Goal: Task Accomplishment & Management: Manage account settings

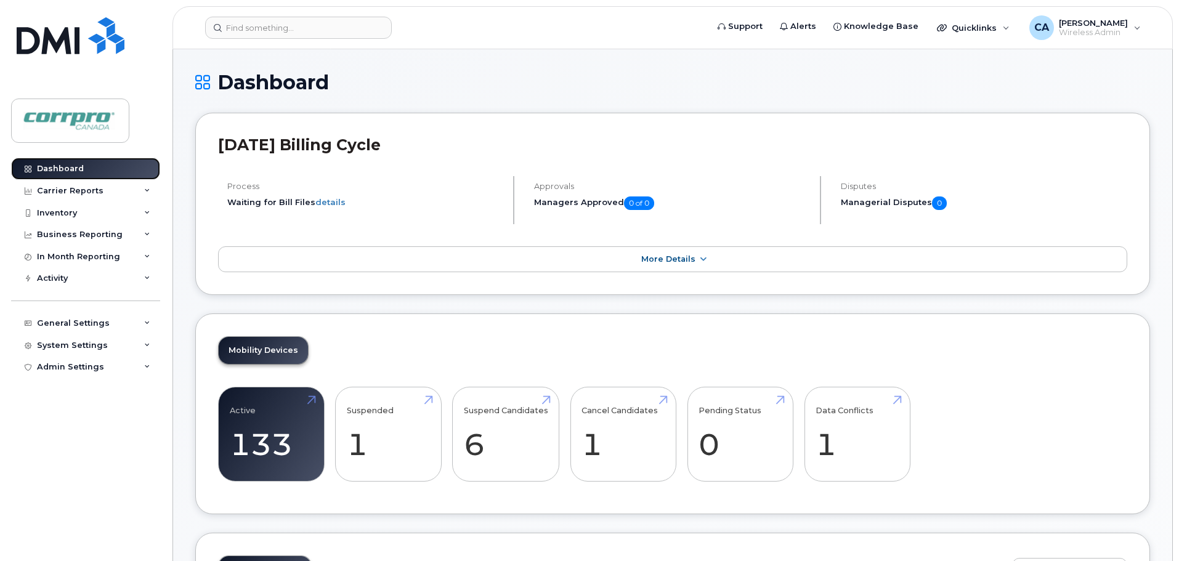
click at [65, 168] on div "Dashboard" at bounding box center [60, 169] width 47 height 10
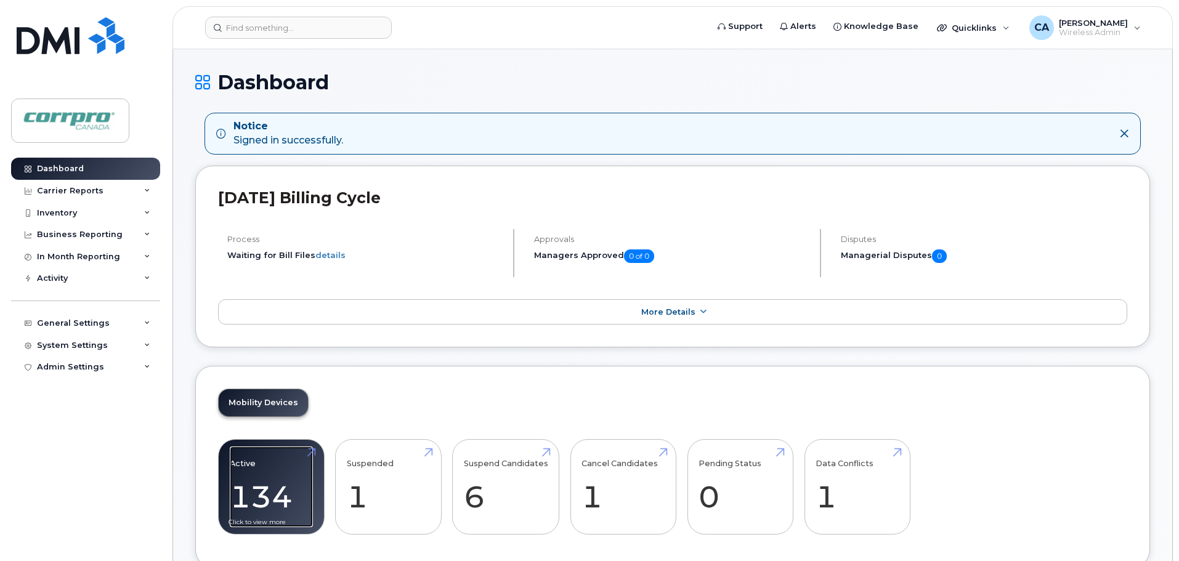
click at [265, 490] on link "Active 134 -11%" at bounding box center [271, 486] width 83 height 81
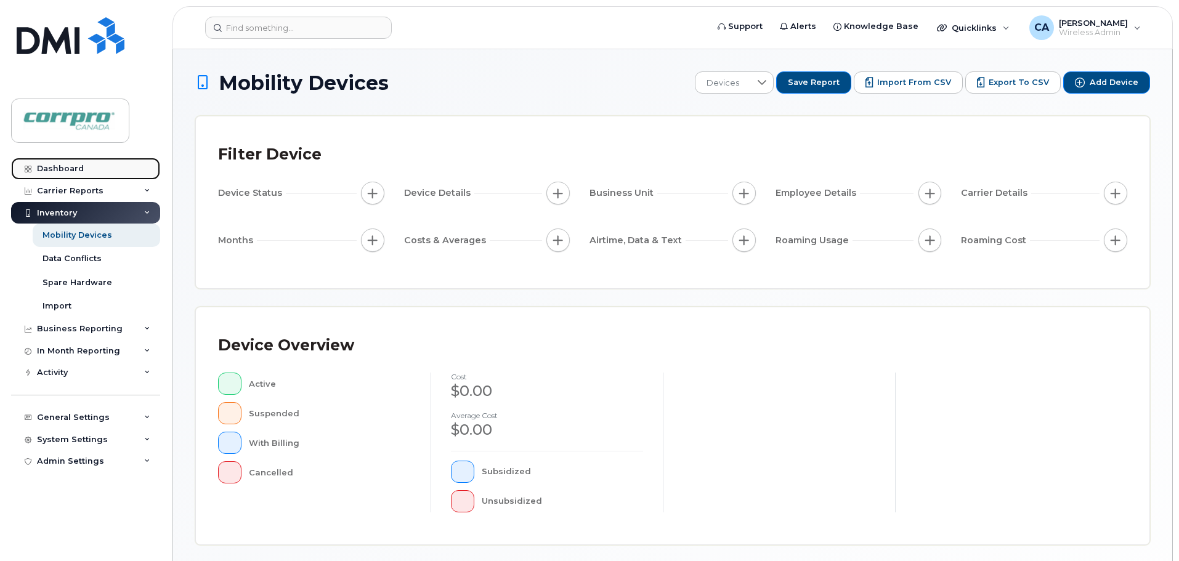
click at [94, 169] on link "Dashboard" at bounding box center [85, 169] width 149 height 22
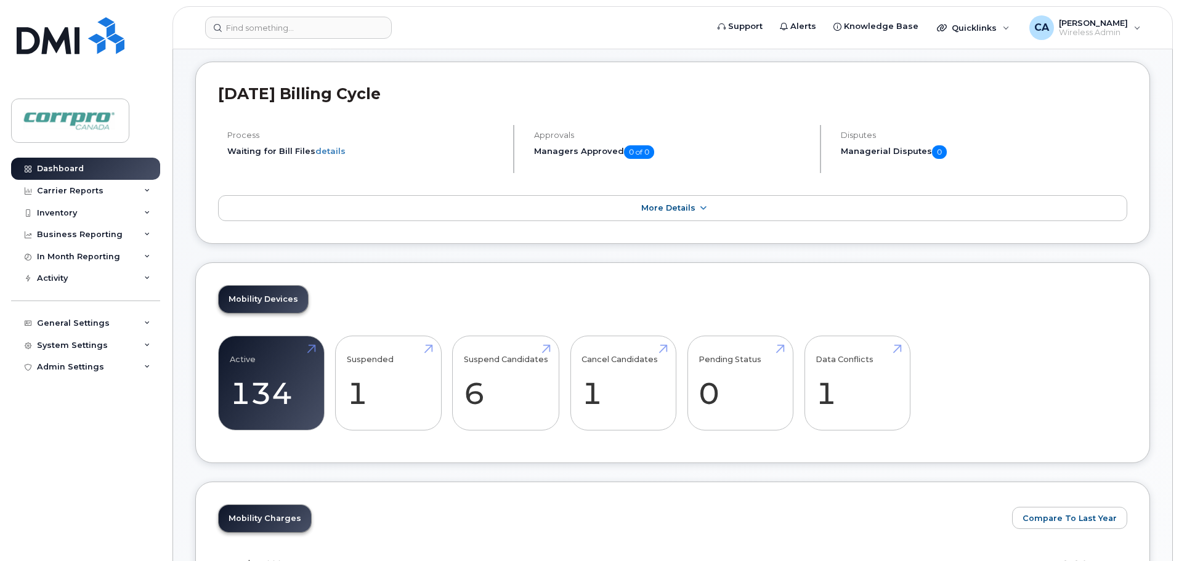
scroll to position [50, 0]
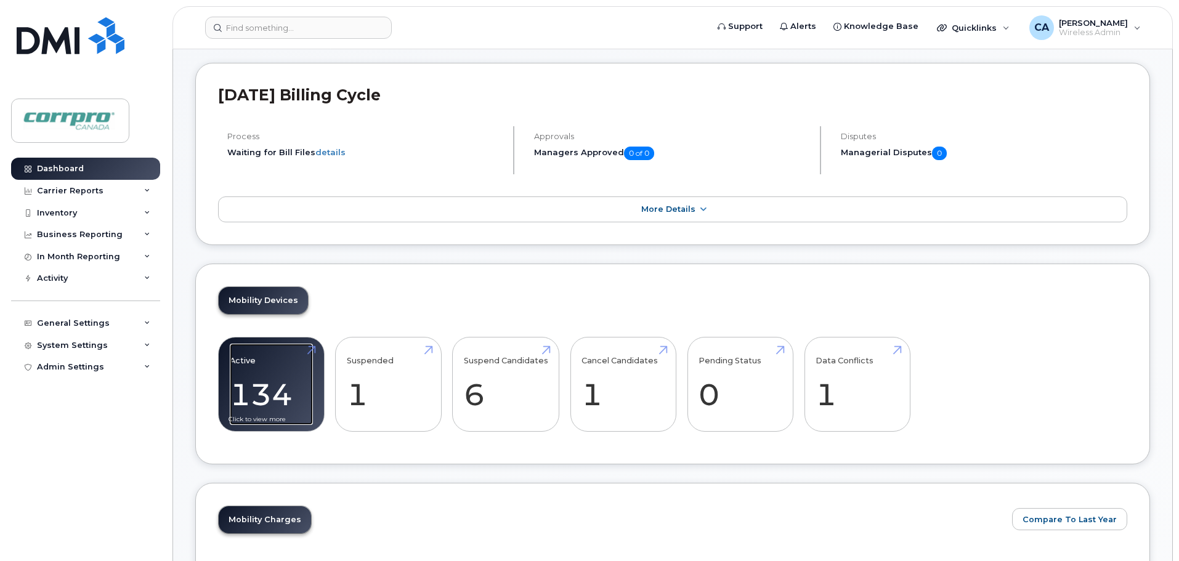
click at [288, 378] on link "Active 134 -11%" at bounding box center [271, 384] width 83 height 81
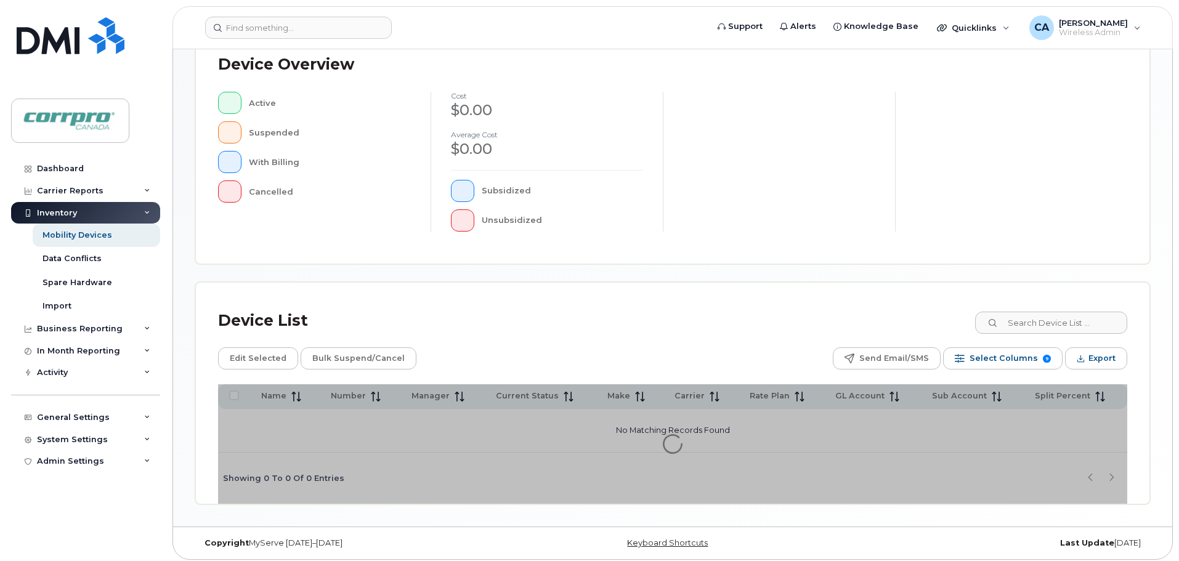
scroll to position [286, 0]
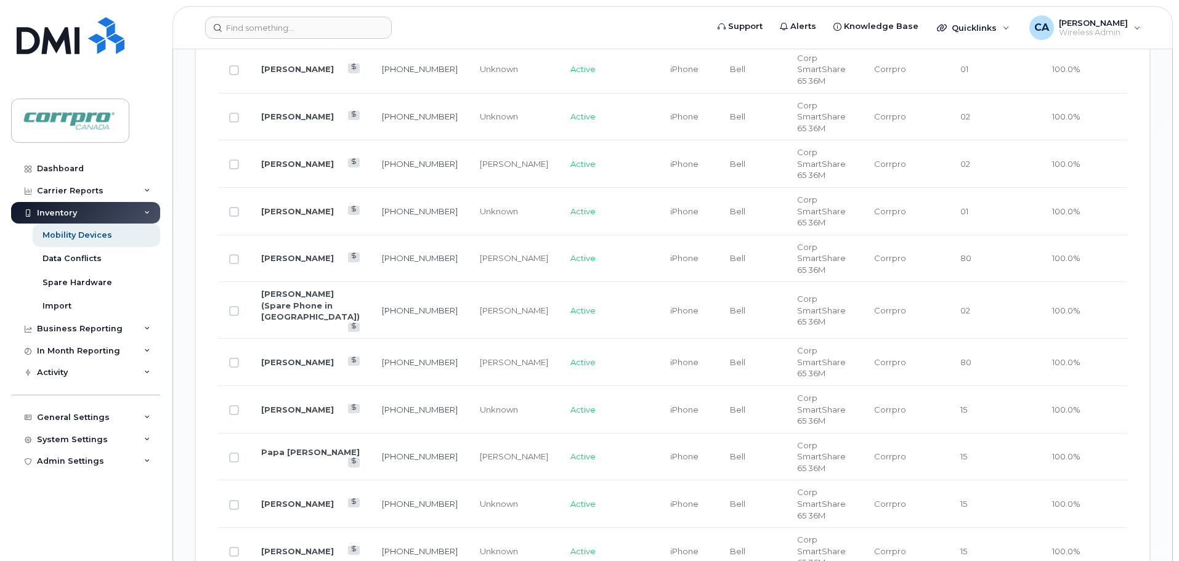
scroll to position [1579, 0]
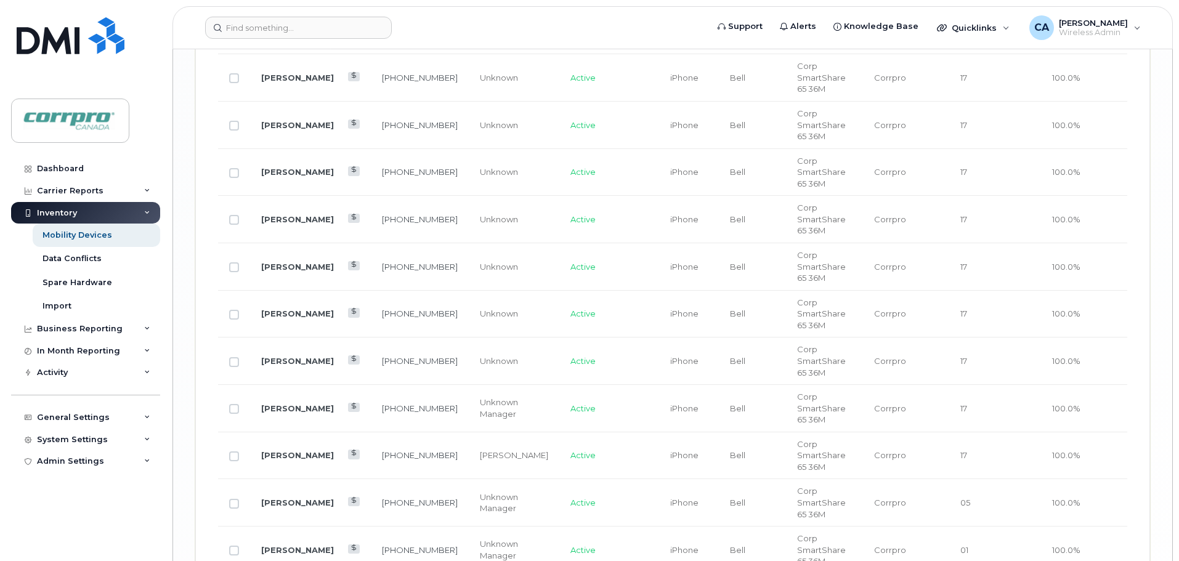
scroll to position [2625, 0]
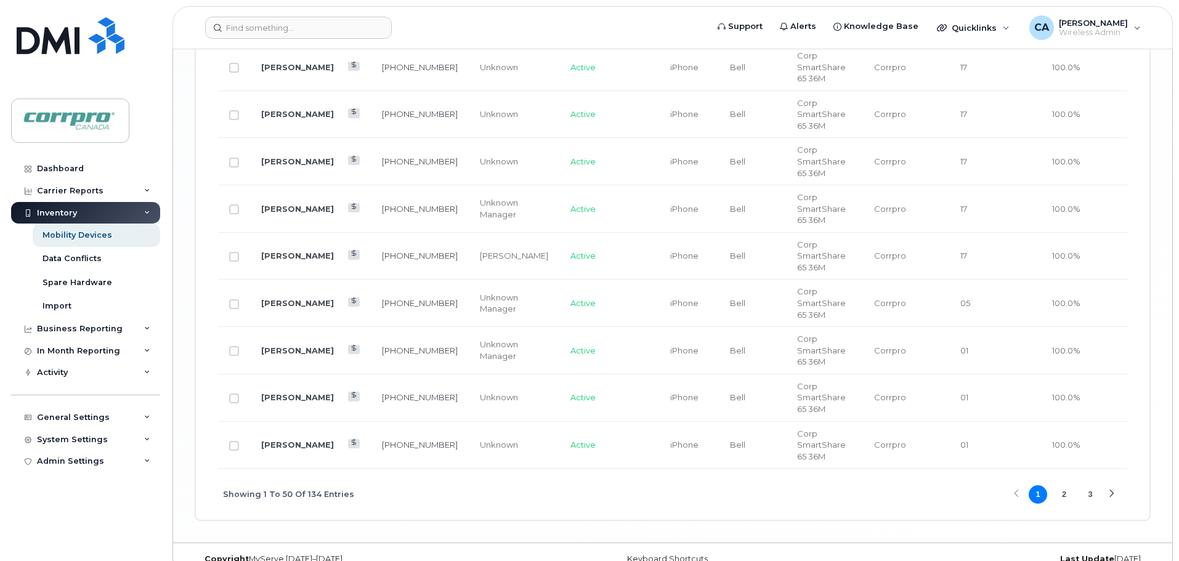
click at [1064, 485] on button "2" at bounding box center [1064, 494] width 18 height 18
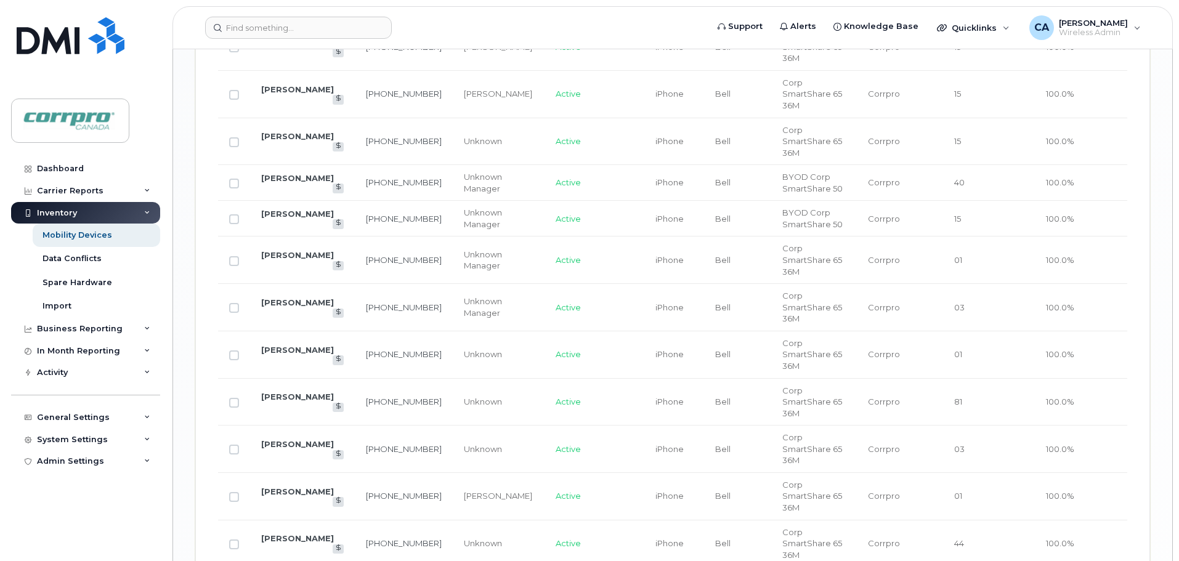
scroll to position [2054, 0]
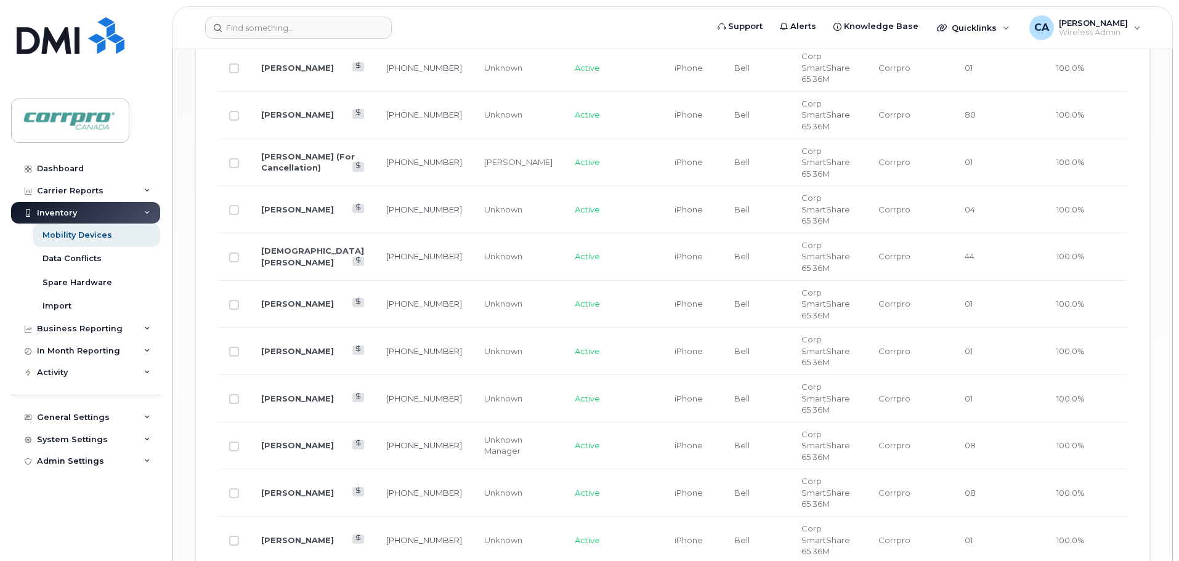
scroll to position [988, 0]
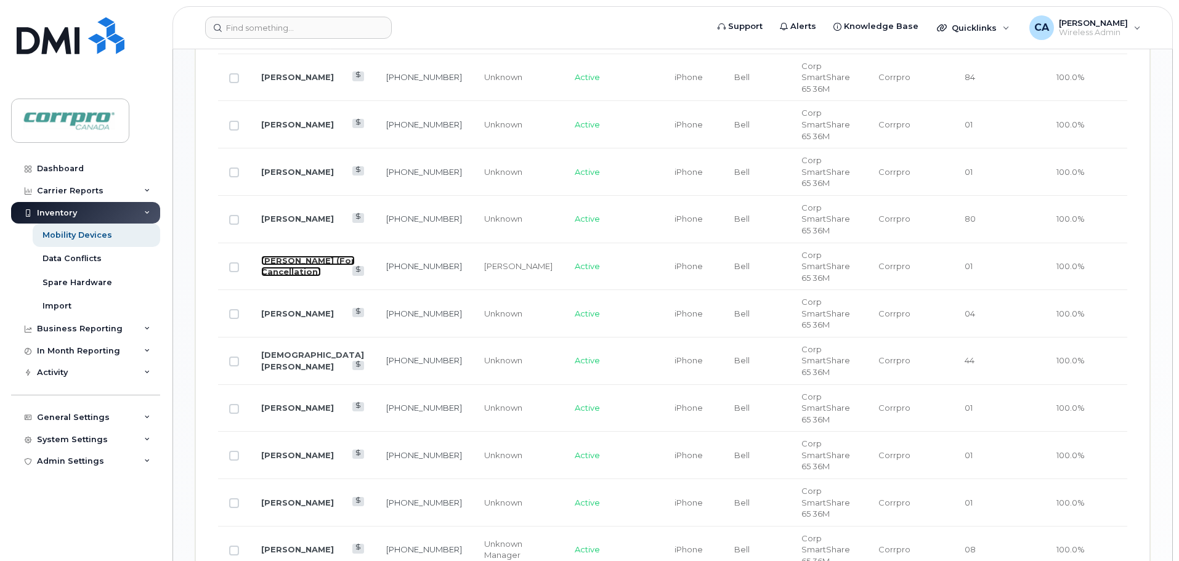
click at [279, 256] on link "Masood Heidari (For Cancellation)" at bounding box center [308, 267] width 94 height 22
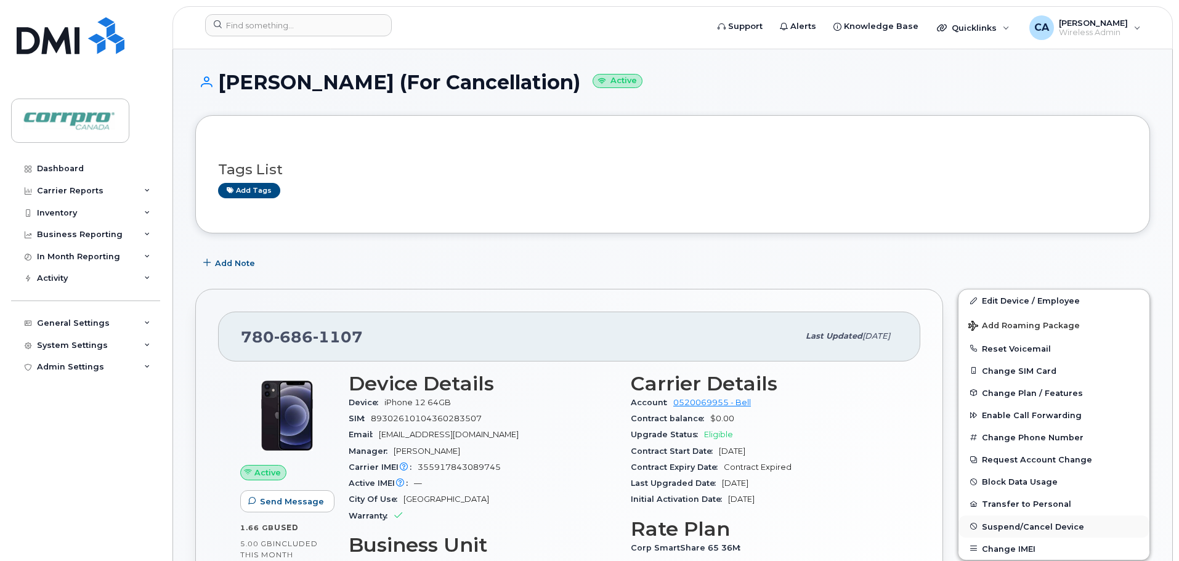
click at [1027, 526] on span "Suspend/Cancel Device" at bounding box center [1033, 526] width 102 height 9
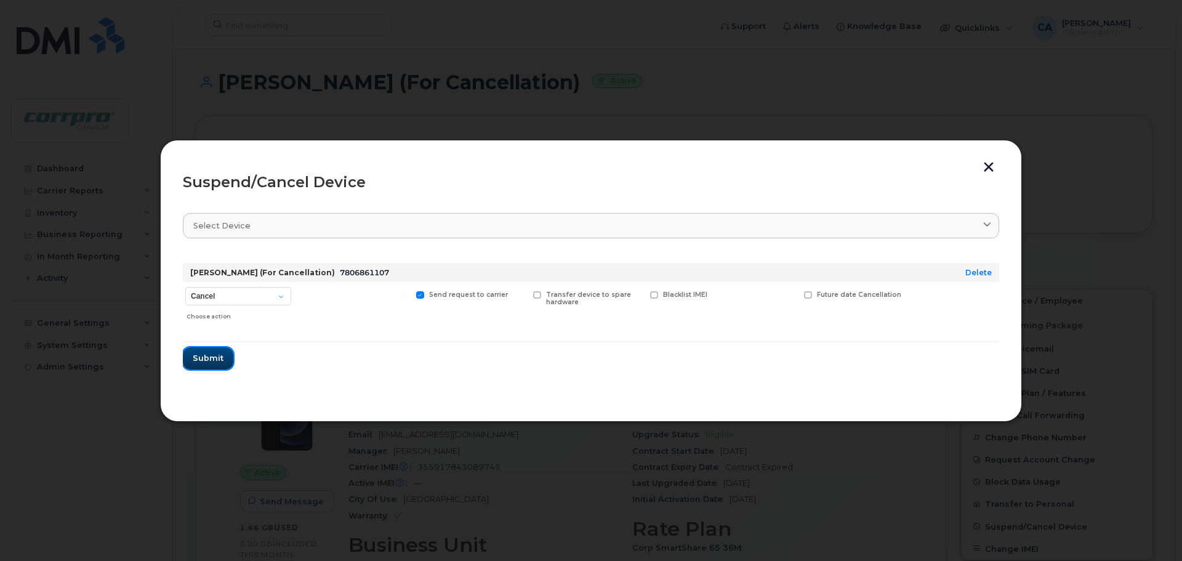
click at [218, 353] on span "Submit" at bounding box center [208, 358] width 31 height 12
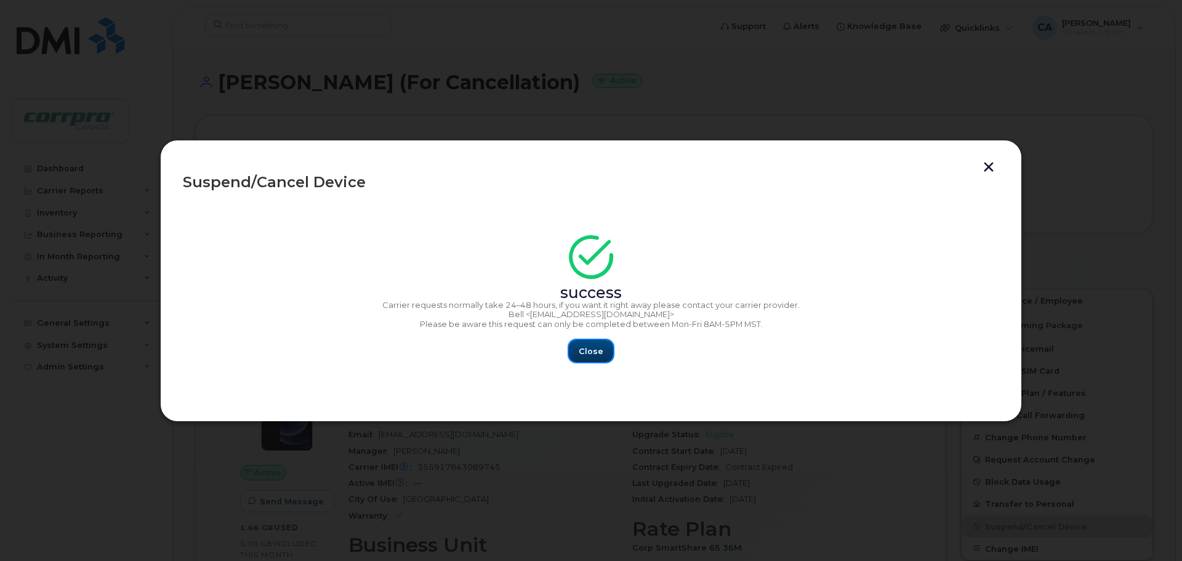
click at [599, 352] on span "Close" at bounding box center [591, 351] width 25 height 12
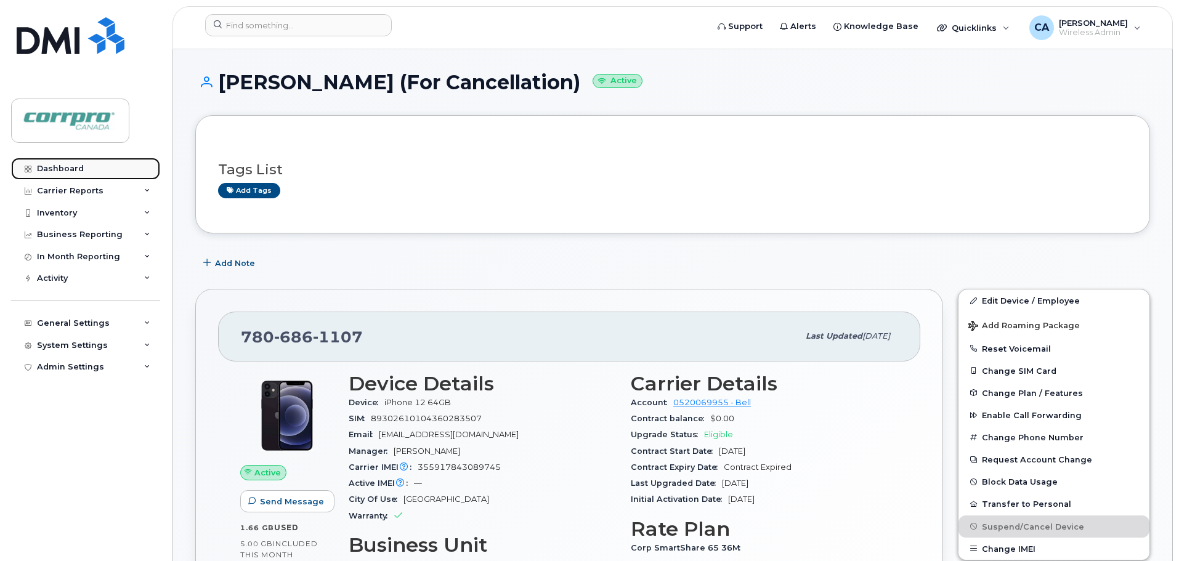
click at [81, 167] on div "Dashboard" at bounding box center [60, 169] width 47 height 10
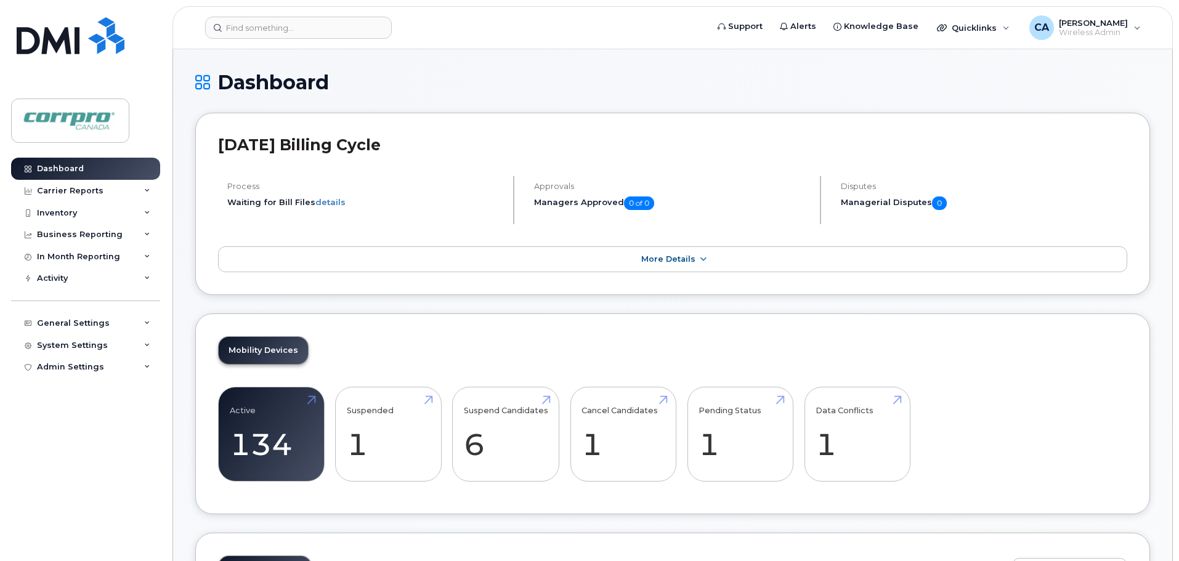
click at [717, 365] on div "Mobility Devices Active 134 -11% Suspended 1 Suspend Candidates 6 Cancel Candid…" at bounding box center [672, 413] width 954 height 201
click at [712, 445] on link "Pending Status 1" at bounding box center [739, 433] width 83 height 81
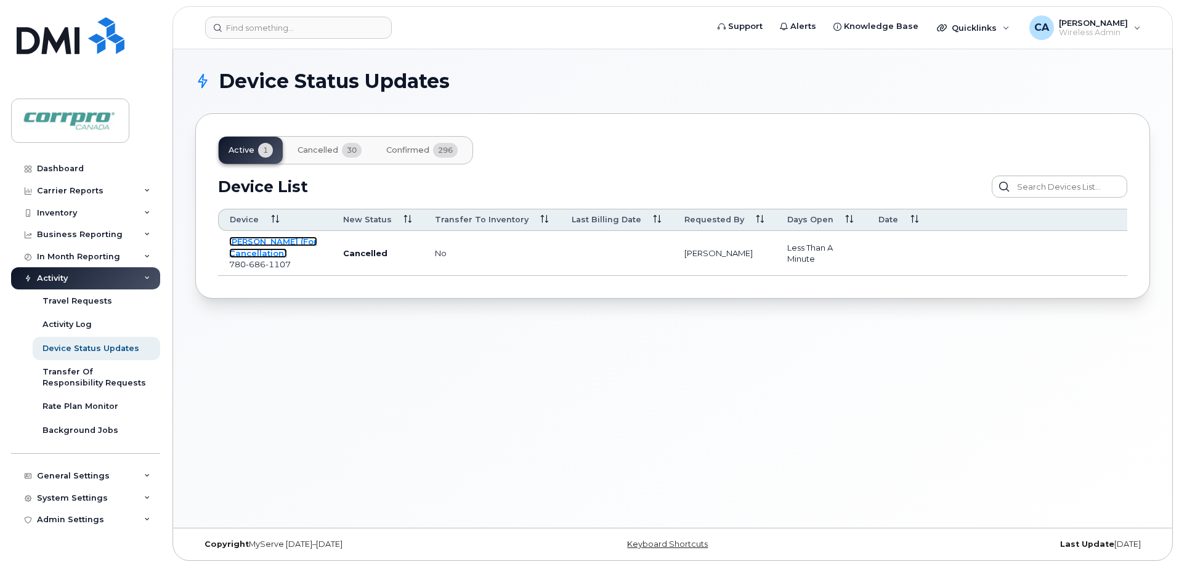
click at [254, 250] on link "[PERSON_NAME] (For Cancellation)" at bounding box center [273, 247] width 88 height 22
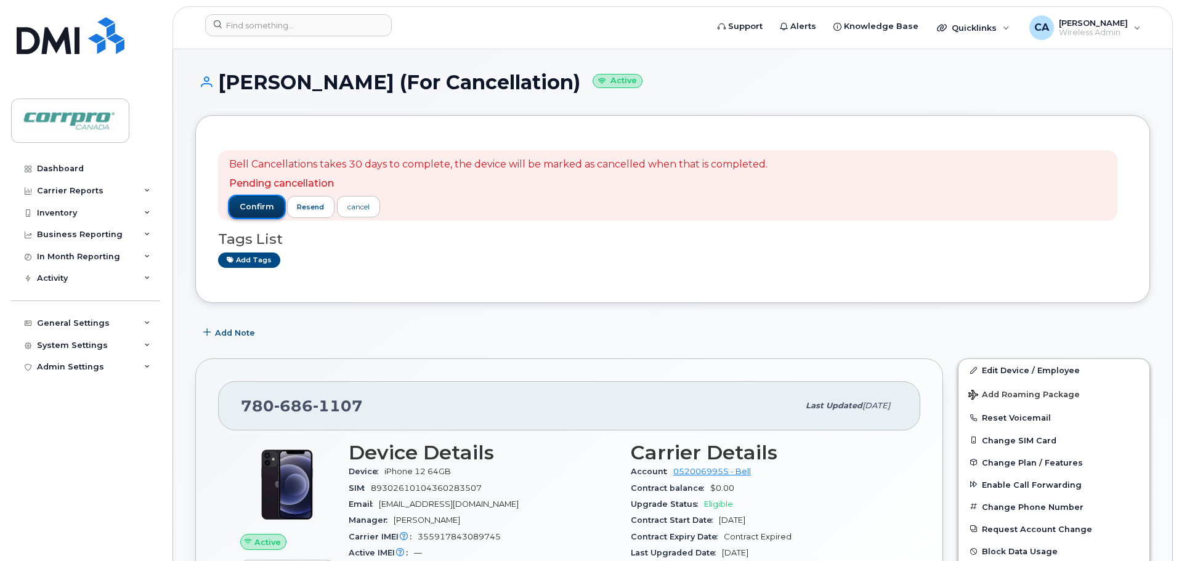
click at [263, 211] on span "confirm" at bounding box center [257, 206] width 34 height 11
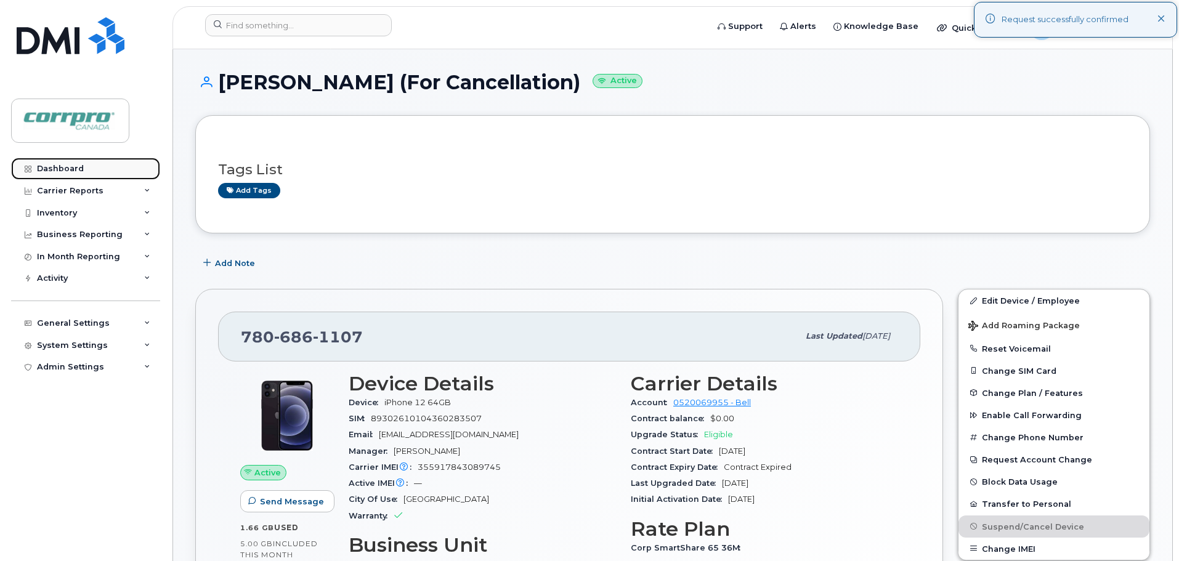
click at [65, 171] on div "Dashboard" at bounding box center [60, 169] width 47 height 10
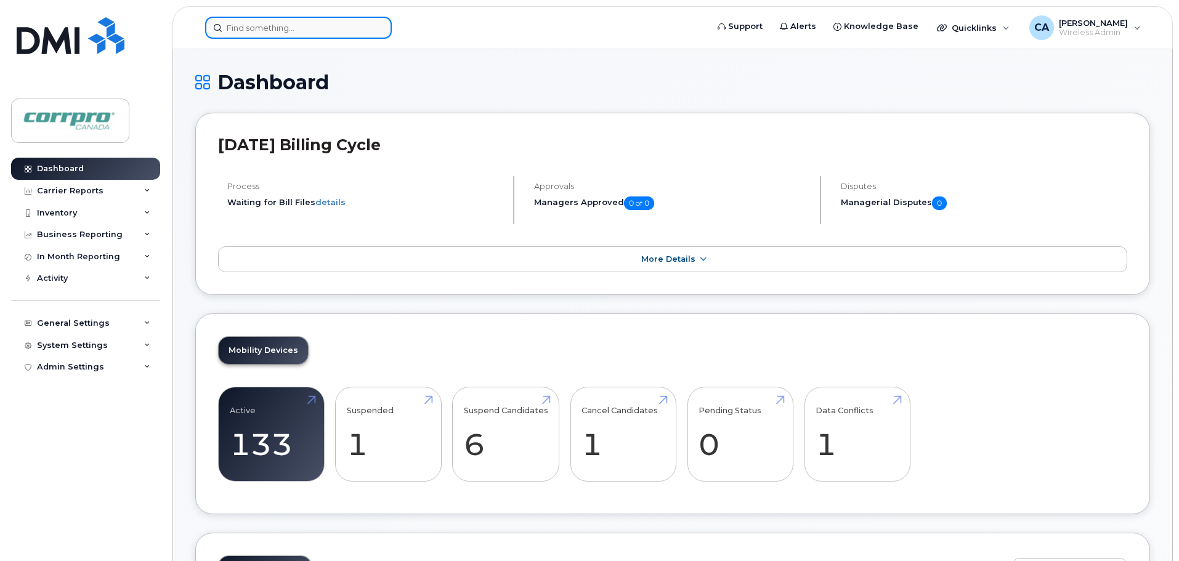
click at [280, 31] on input at bounding box center [298, 28] width 187 height 22
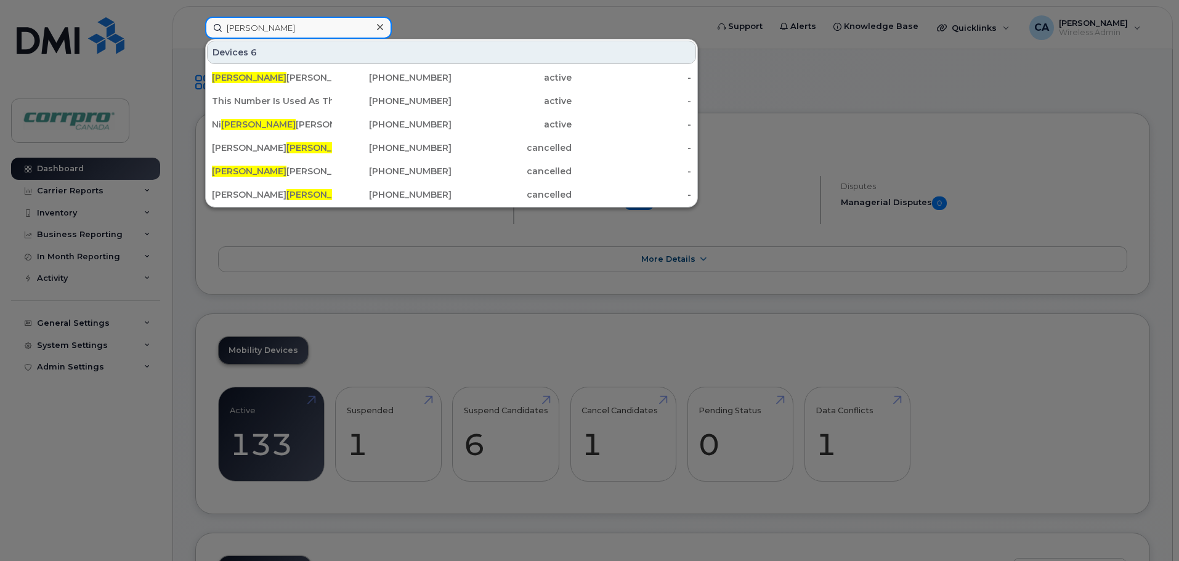
drag, startPoint x: 280, startPoint y: 31, endPoint x: 189, endPoint y: 30, distance: 90.5
click at [195, 30] on div "Cole Devices 6 Cole Clark (Spare Phone in Calgary) 403-819-8272 active - This N…" at bounding box center [452, 28] width 514 height 22
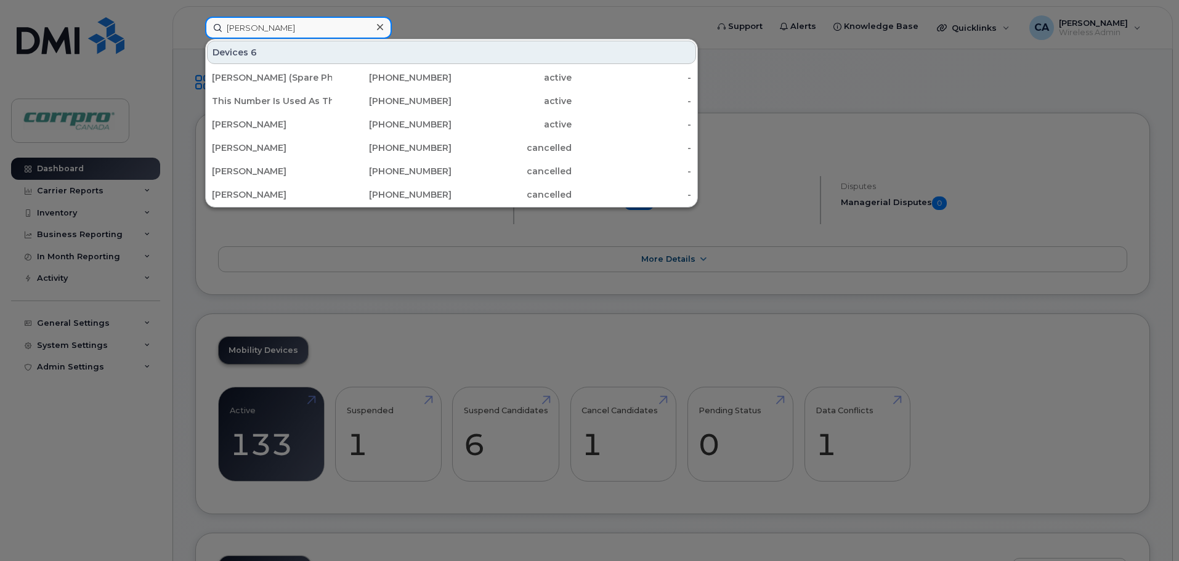
type input "JOhn"
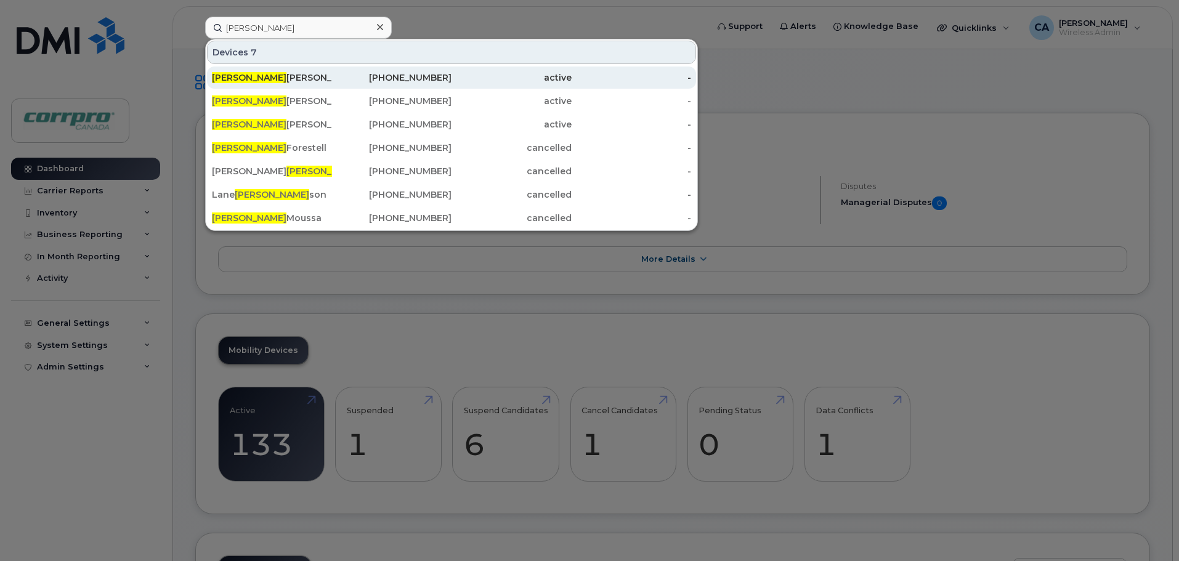
click at [249, 81] on div "John O'Hearn" at bounding box center [272, 77] width 120 height 12
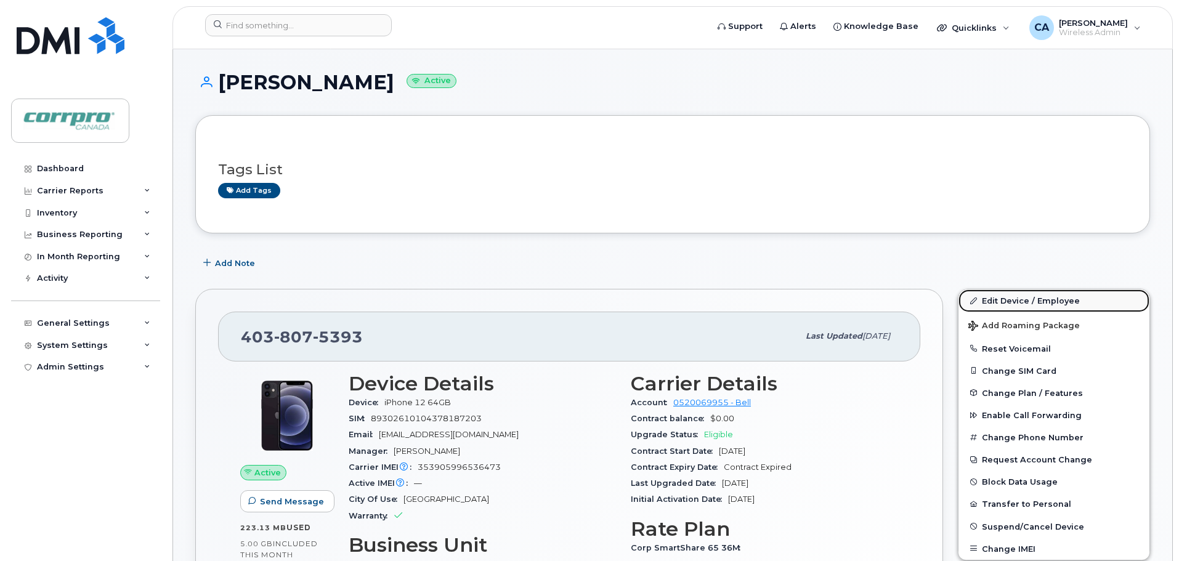
click at [1023, 304] on link "Edit Device / Employee" at bounding box center [1053, 300] width 191 height 22
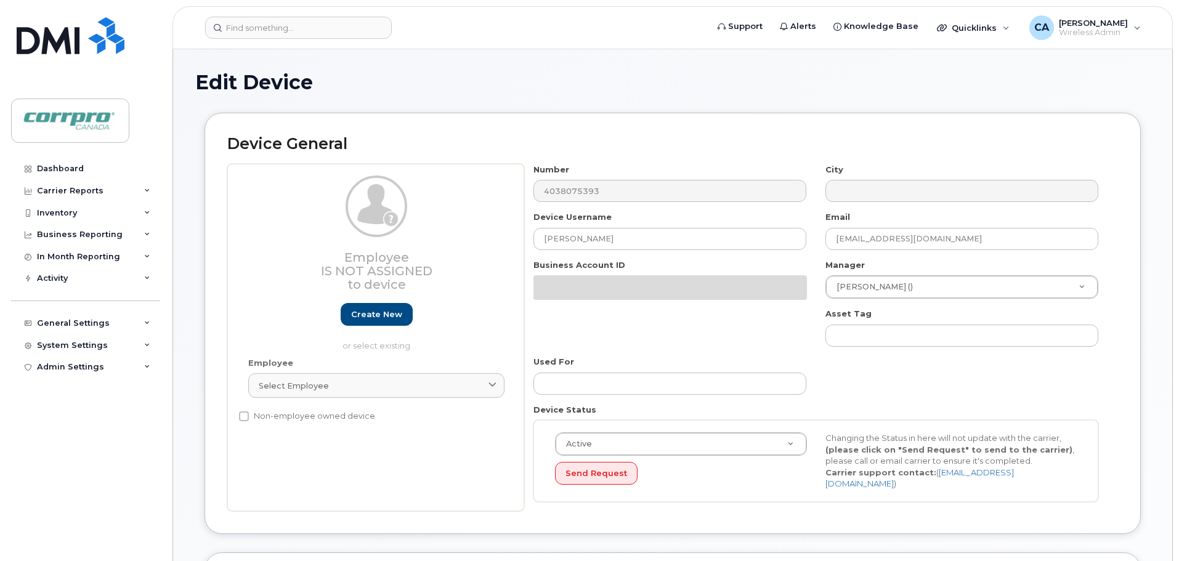
select select "5199"
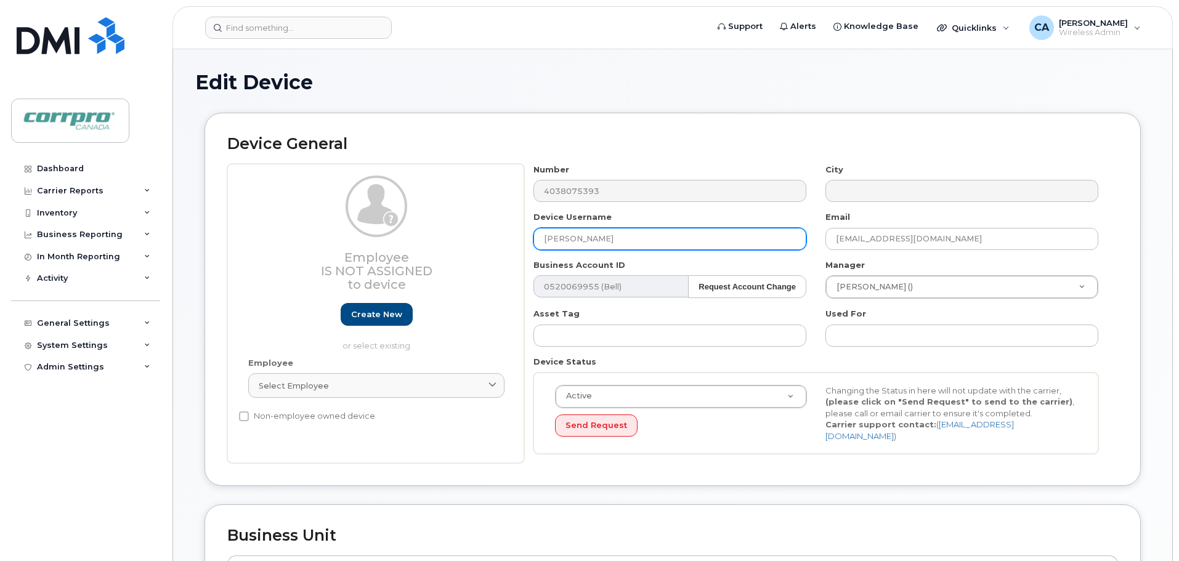
click at [605, 241] on input "[PERSON_NAME]" at bounding box center [669, 239] width 273 height 22
drag, startPoint x: 702, startPoint y: 240, endPoint x: 600, endPoint y: 239, distance: 102.2
click at [600, 239] on input "John O'Hearn (Phone with Jeff B)" at bounding box center [669, 239] width 273 height 22
drag, startPoint x: 673, startPoint y: 238, endPoint x: 603, endPoint y: 238, distance: 69.6
click at [603, 238] on input "John O'Hearn (Phone with Jeff B)" at bounding box center [669, 239] width 273 height 22
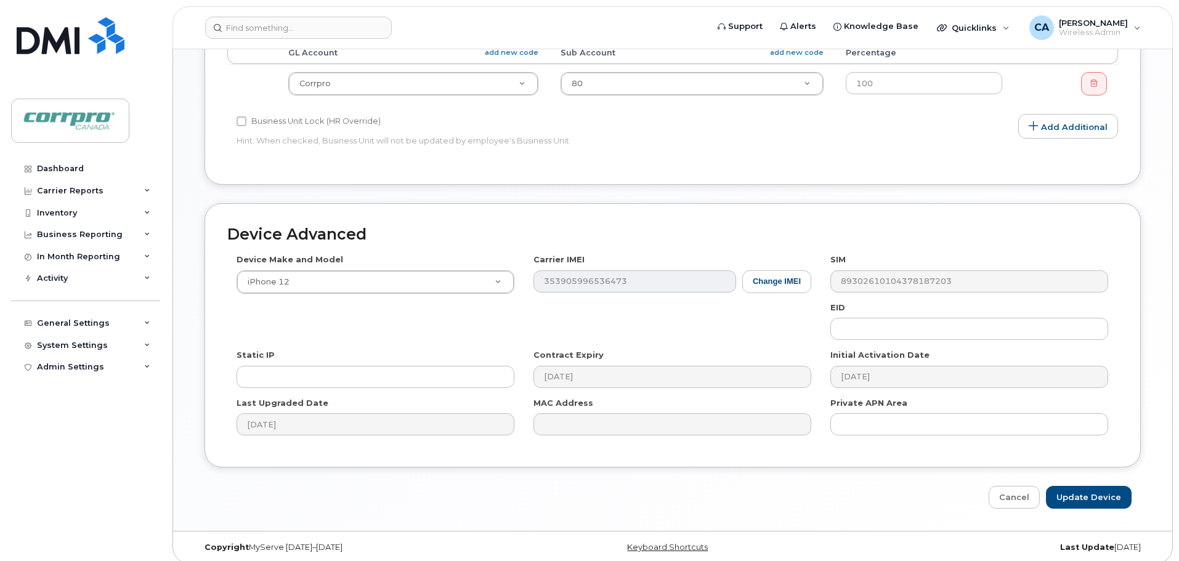
scroll to position [518, 0]
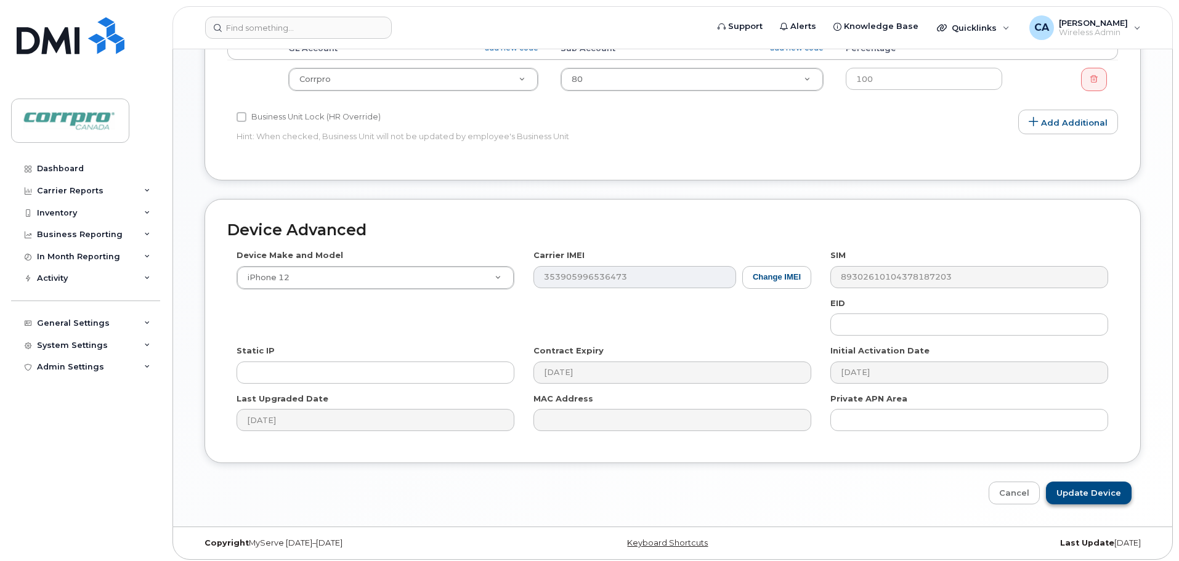
type input "John O'Hearn (From Paul M)"
click at [1089, 483] on input "Update Device" at bounding box center [1089, 493] width 86 height 23
type input "Saving..."
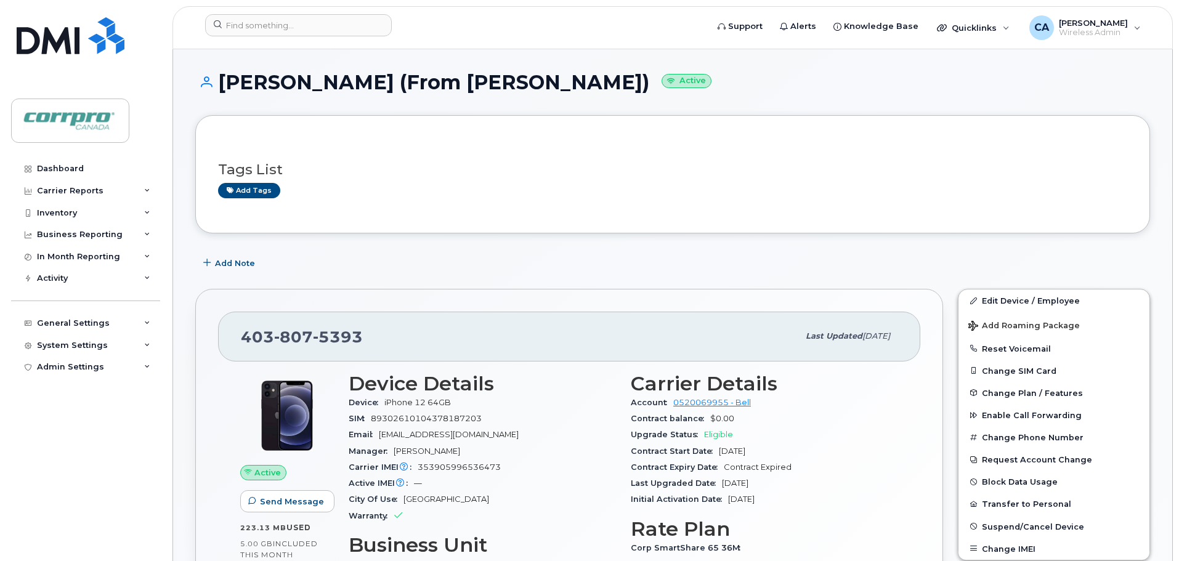
click at [558, 267] on div "Add Note" at bounding box center [672, 263] width 954 height 22
drag, startPoint x: 363, startPoint y: 334, endPoint x: 239, endPoint y: 336, distance: 124.4
click at [239, 336] on div "403 807 5393 Last updated Aug 22, 2025" at bounding box center [569, 336] width 702 height 49
copy span "403 807 5393"
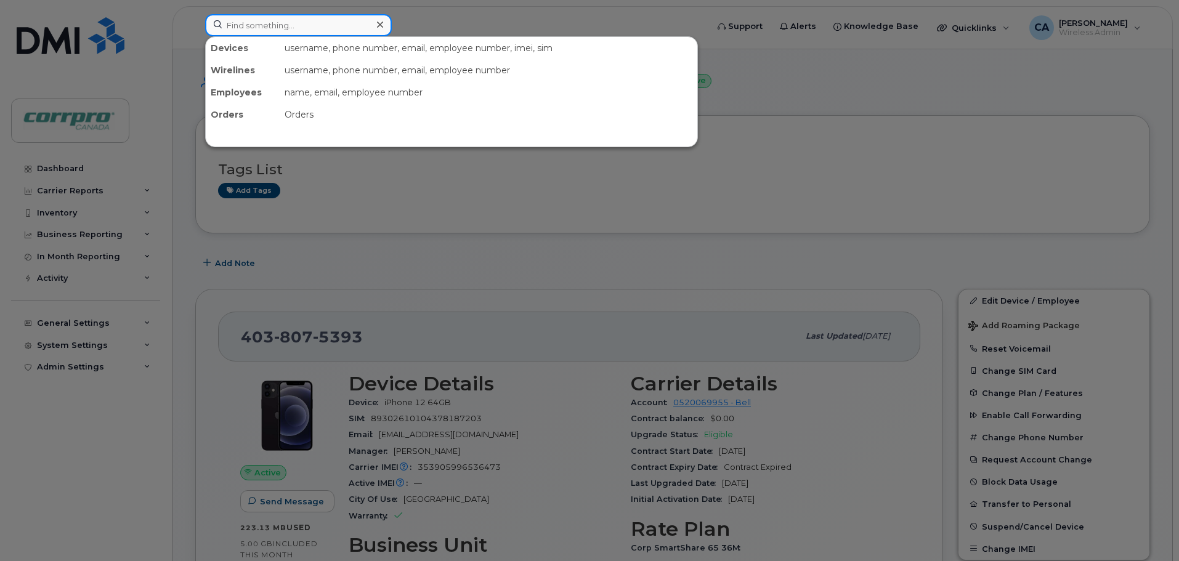
click at [294, 29] on input at bounding box center [298, 25] width 187 height 22
type input "Thomas"
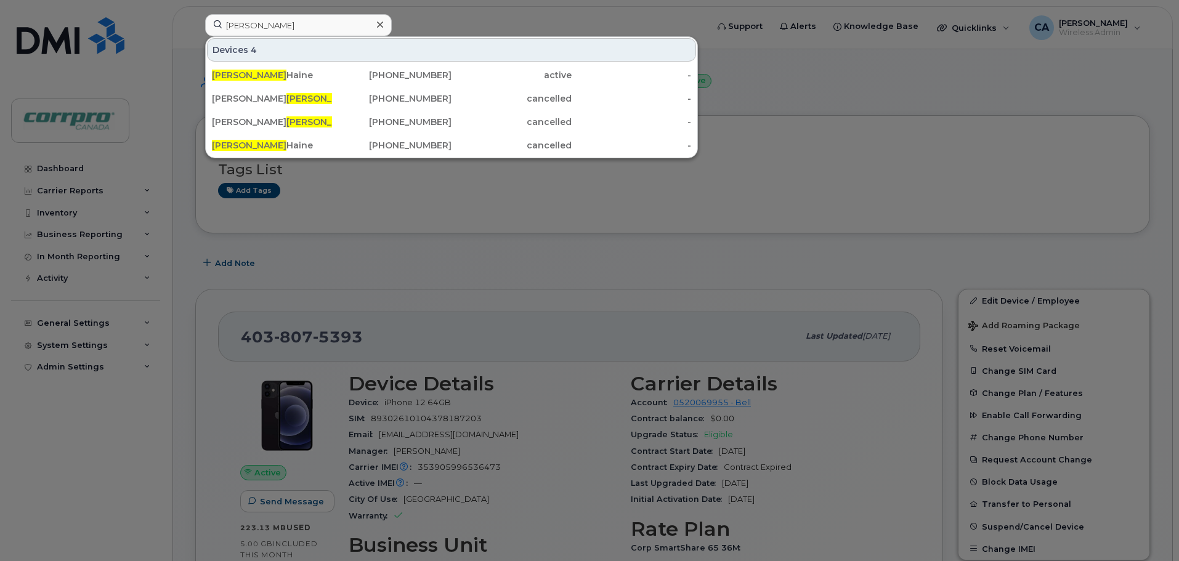
click at [378, 28] on icon at bounding box center [380, 25] width 6 height 10
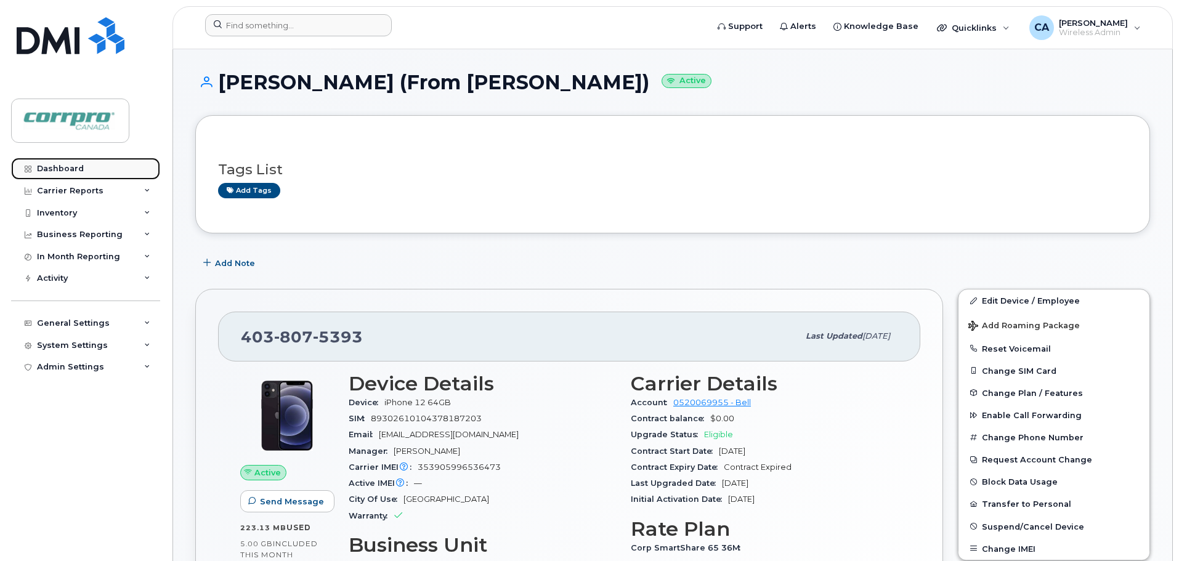
click at [71, 172] on div "Dashboard" at bounding box center [60, 169] width 47 height 10
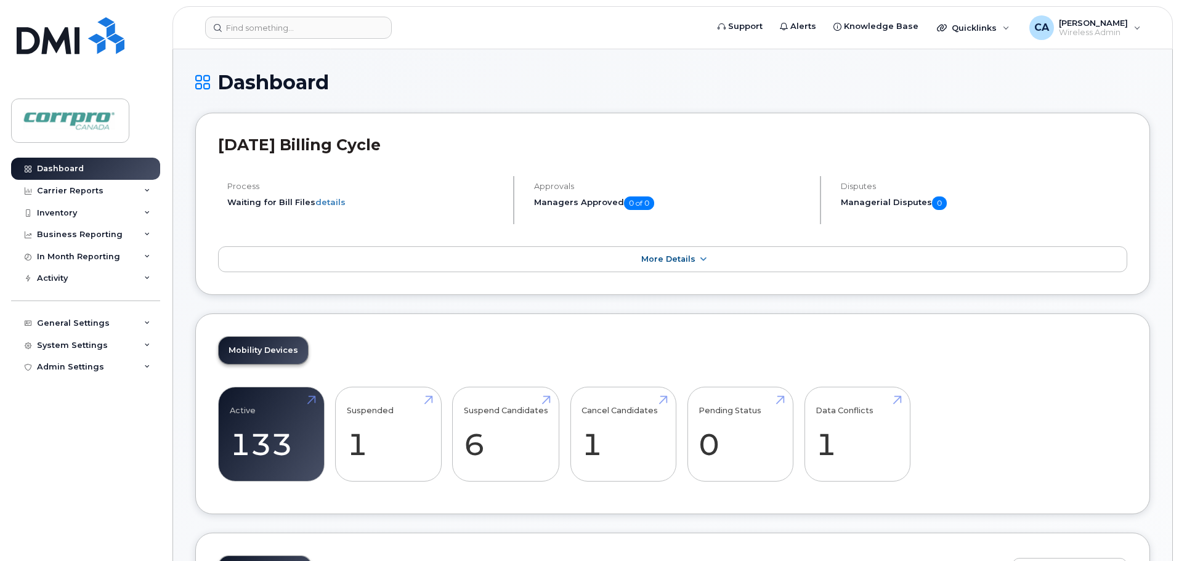
click at [87, 453] on div "Dashboard Carrier Reports Monthly Billing Data Daily Data Pooling Data Behavior…" at bounding box center [87, 350] width 152 height 385
